Goal: Task Accomplishment & Management: Manage account settings

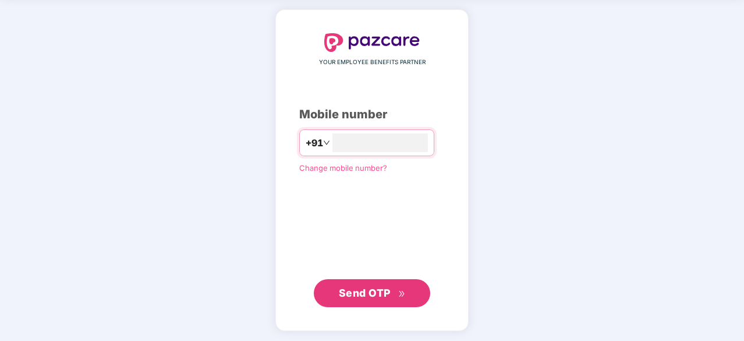
type input "**********"
click at [365, 289] on span "Send OTP" at bounding box center [365, 292] width 52 height 12
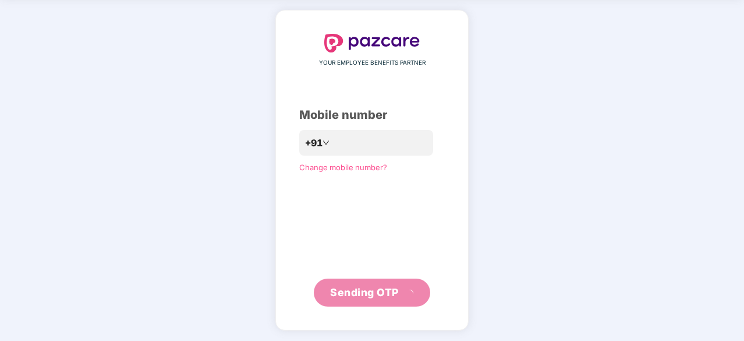
scroll to position [38, 0]
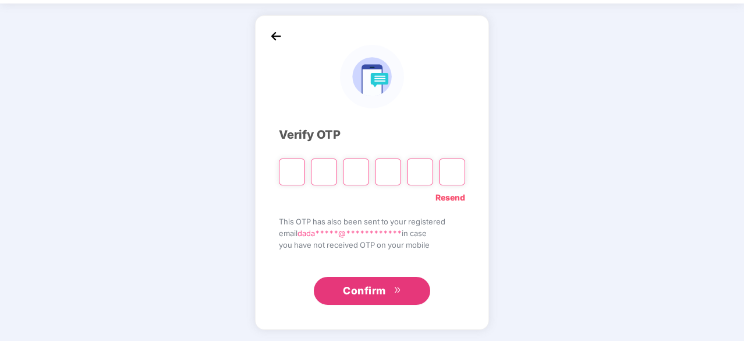
type input "*"
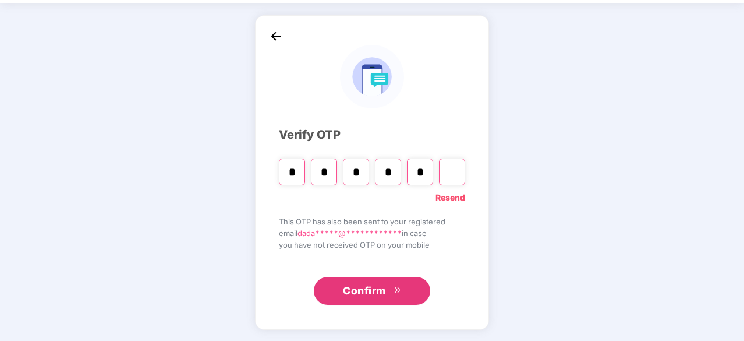
type input "*"
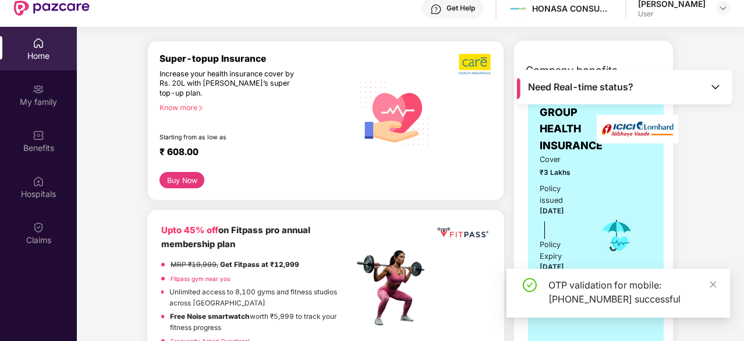
scroll to position [133, 0]
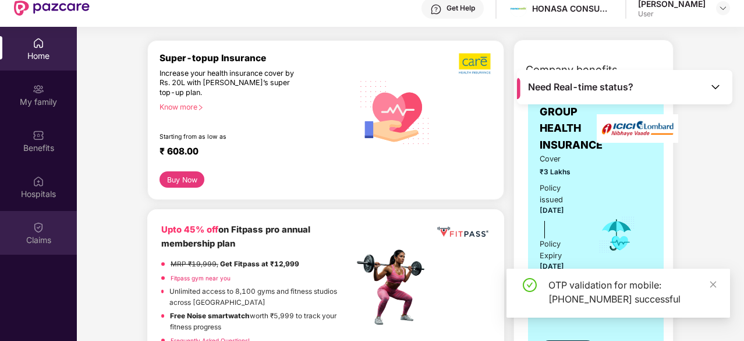
click at [34, 227] on img at bounding box center [39, 227] width 12 height 12
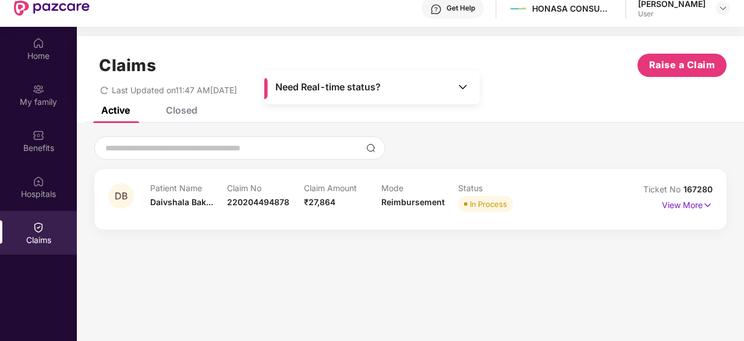
scroll to position [55, 0]
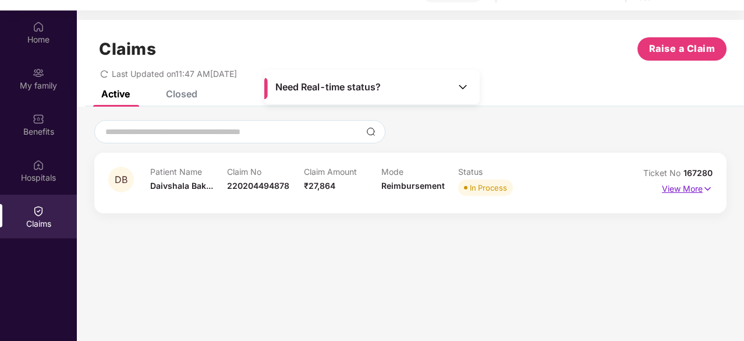
click at [689, 193] on p "View More" at bounding box center [687, 187] width 51 height 16
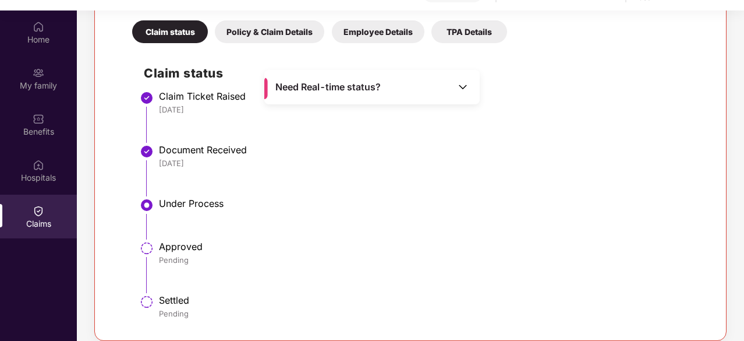
scroll to position [65, 0]
